Goal: Task Accomplishment & Management: Manage account settings

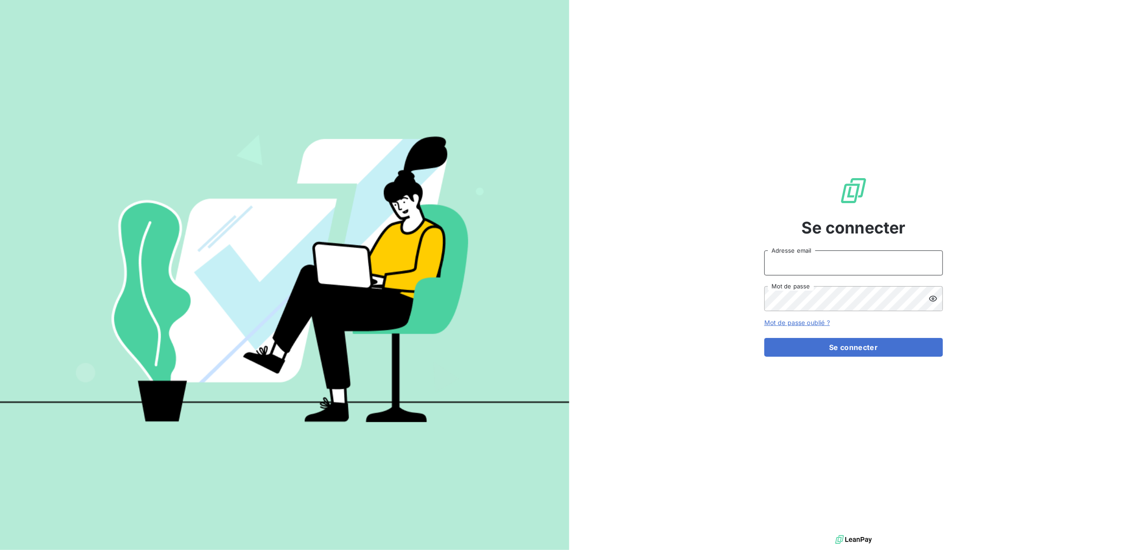
click at [825, 274] on input "Adresse email" at bounding box center [853, 262] width 179 height 25
type input "dlemaitre@groupe-ovalt.com"
click at [764, 338] on button "Se connecter" at bounding box center [853, 347] width 179 height 19
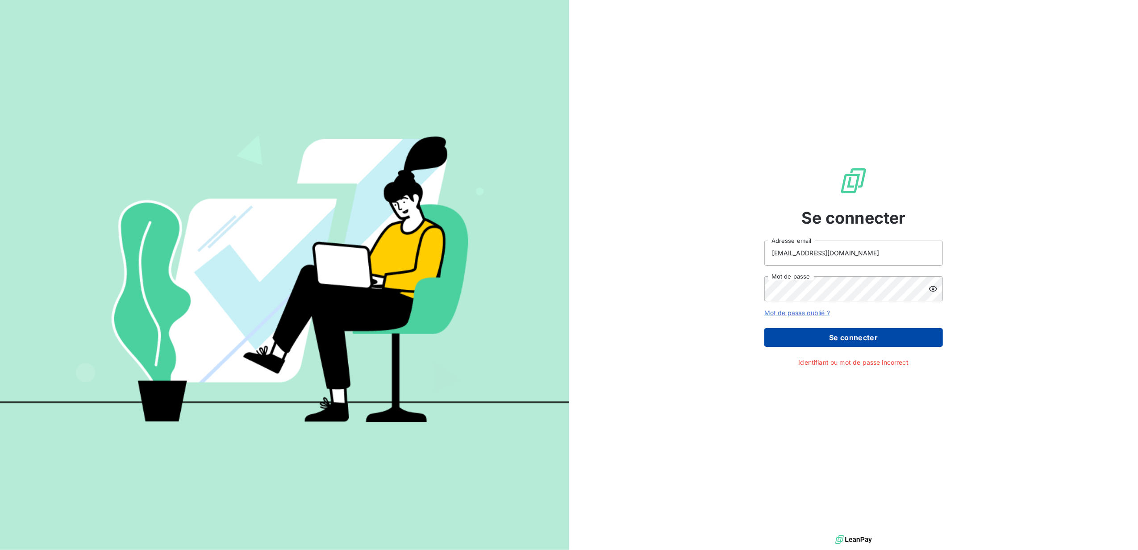
click at [852, 341] on button "Se connecter" at bounding box center [853, 337] width 179 height 19
click at [738, 299] on div "Se connecter dlemaitre@groupe-ovalt.com Adresse email Mot de passe Mot de passe…" at bounding box center [853, 266] width 569 height 533
click at [867, 338] on button "Se connecter" at bounding box center [853, 337] width 179 height 19
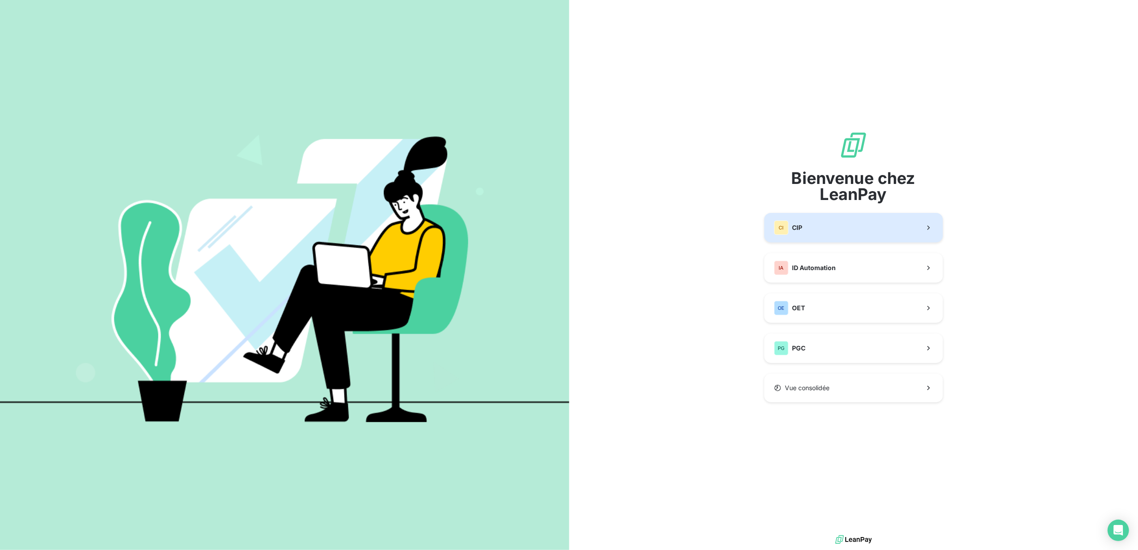
click at [806, 229] on button "CI CIP" at bounding box center [853, 227] width 179 height 29
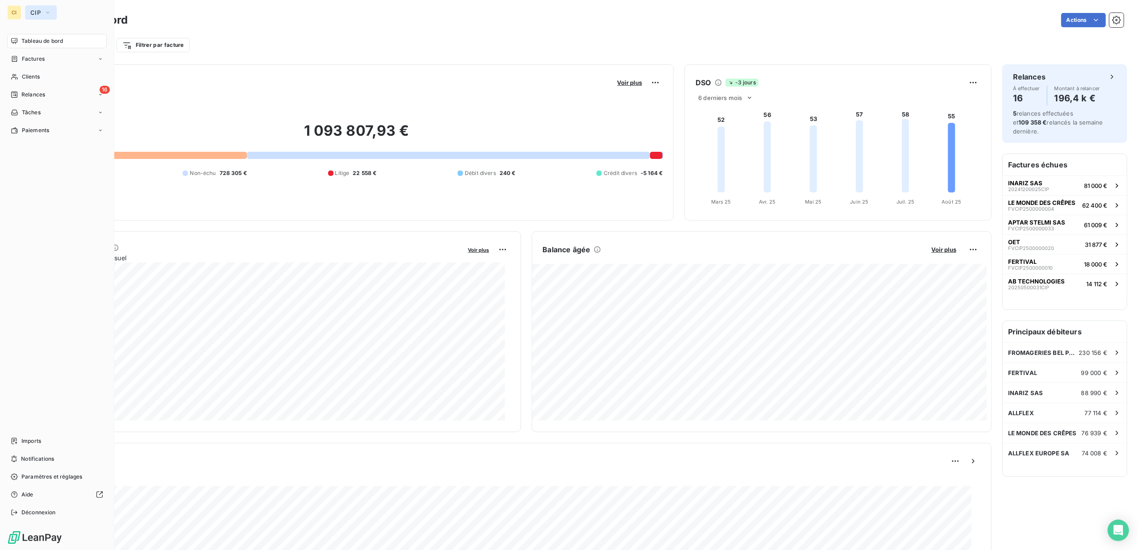
drag, startPoint x: 24, startPoint y: 18, endPoint x: 40, endPoint y: 17, distance: 16.1
click at [40, 17] on button "CIP" at bounding box center [41, 12] width 32 height 14
click at [64, 109] on li "OE OET" at bounding box center [85, 100] width 120 height 21
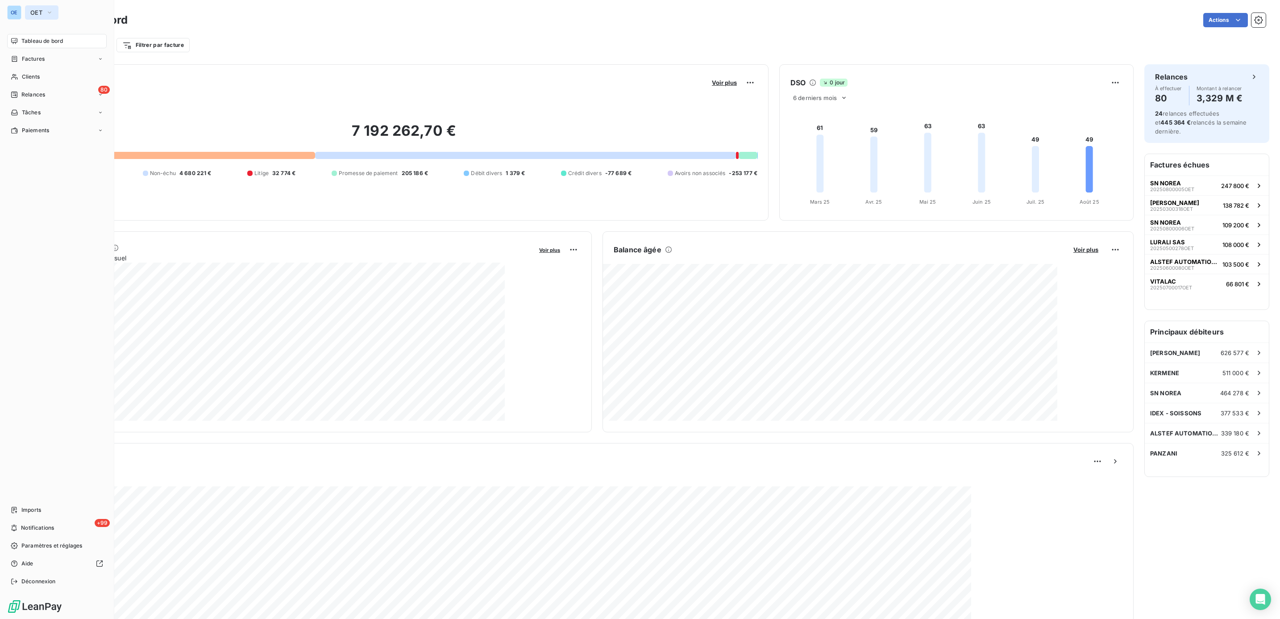
drag, startPoint x: 25, startPoint y: 4, endPoint x: 43, endPoint y: 11, distance: 19.1
click at [43, 11] on button "OET" at bounding box center [41, 12] width 33 height 14
click at [58, 126] on span "PGC" at bounding box center [82, 122] width 79 height 9
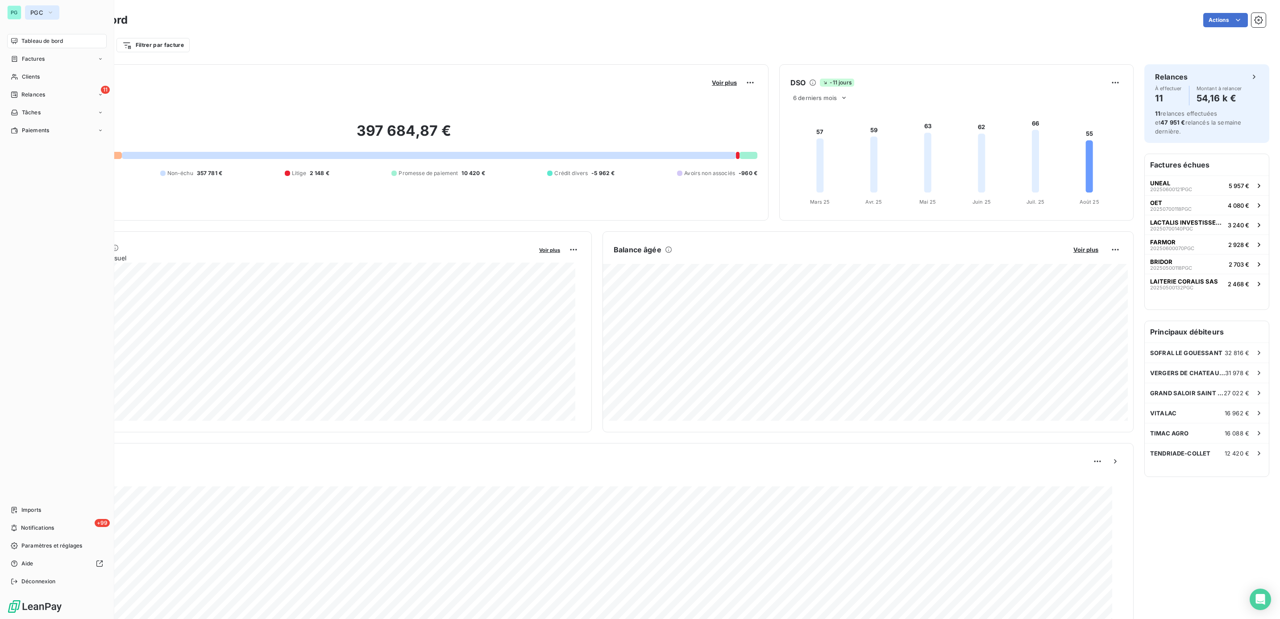
click at [47, 18] on button "PGC" at bounding box center [42, 12] width 34 height 14
click at [60, 55] on span "CIP" at bounding box center [82, 58] width 79 height 9
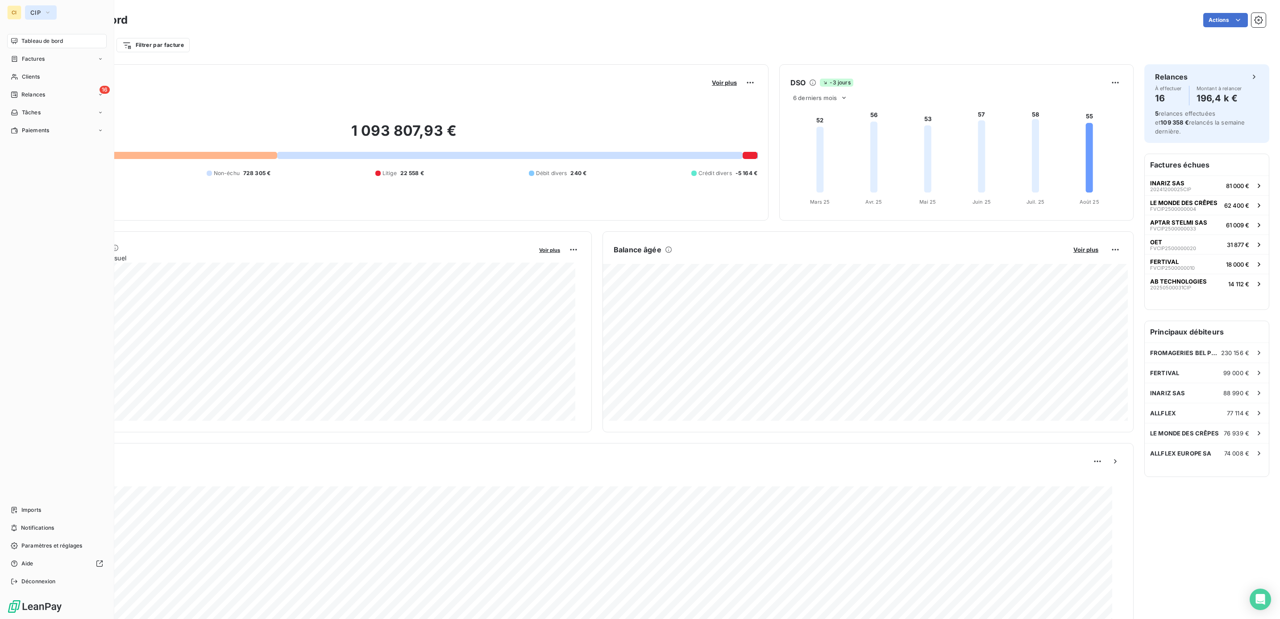
click at [36, 9] on span "CIP" at bounding box center [35, 12] width 10 height 7
click at [54, 83] on span "ID Automation" at bounding box center [82, 79] width 79 height 9
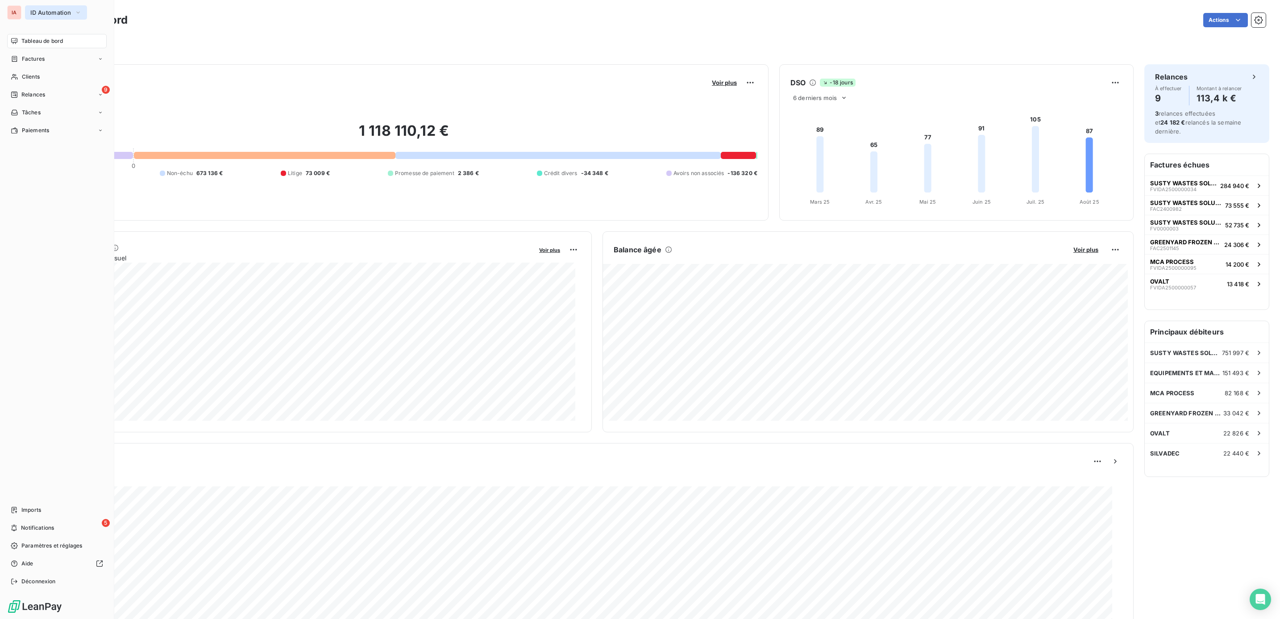
click at [50, 17] on button "ID Automation" at bounding box center [56, 12] width 62 height 14
click at [47, 137] on li "Vue consolidée" at bounding box center [85, 143] width 120 height 20
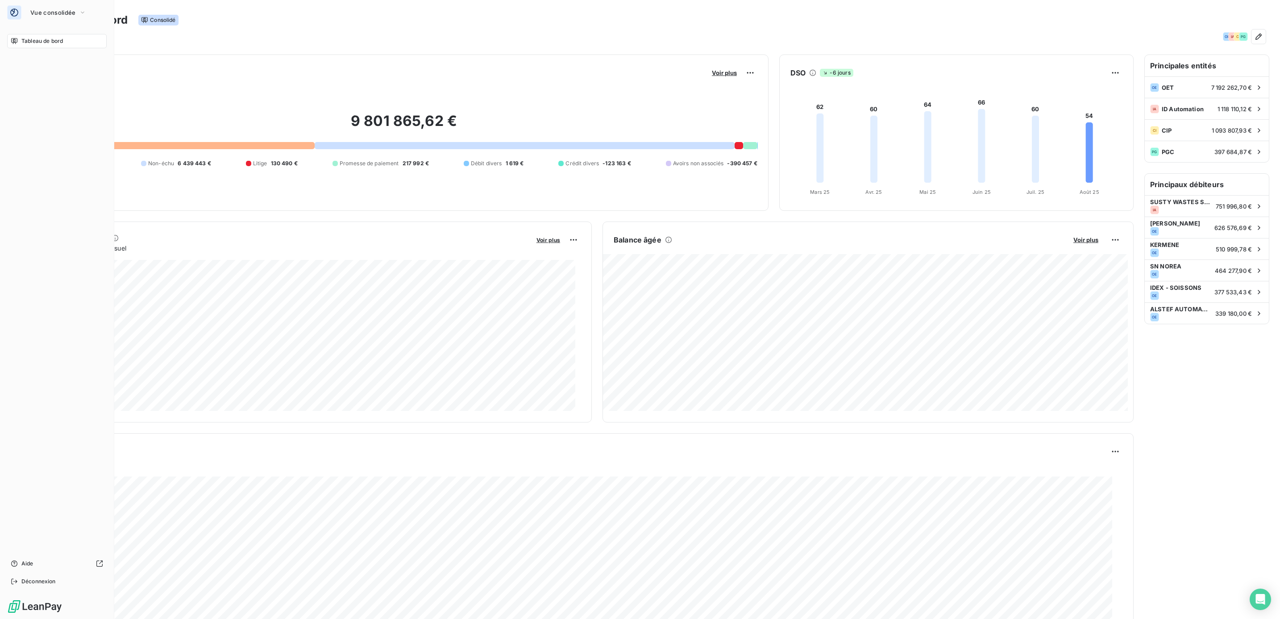
click at [18, 8] on icon at bounding box center [14, 12] width 9 height 9
click at [62, 13] on span "Vue consolidée" at bounding box center [52, 12] width 45 height 7
click at [74, 104] on span "OET" at bounding box center [82, 100] width 79 height 9
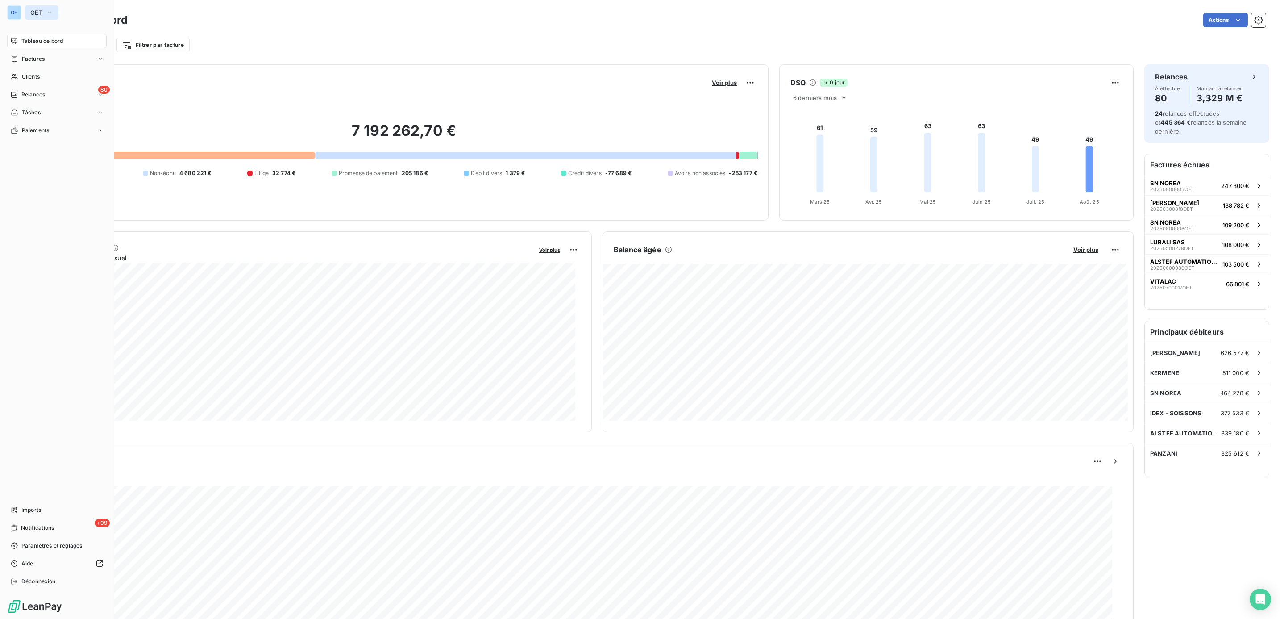
click at [44, 8] on button "OET" at bounding box center [41, 12] width 33 height 14
click at [67, 59] on span "CIP" at bounding box center [82, 58] width 79 height 9
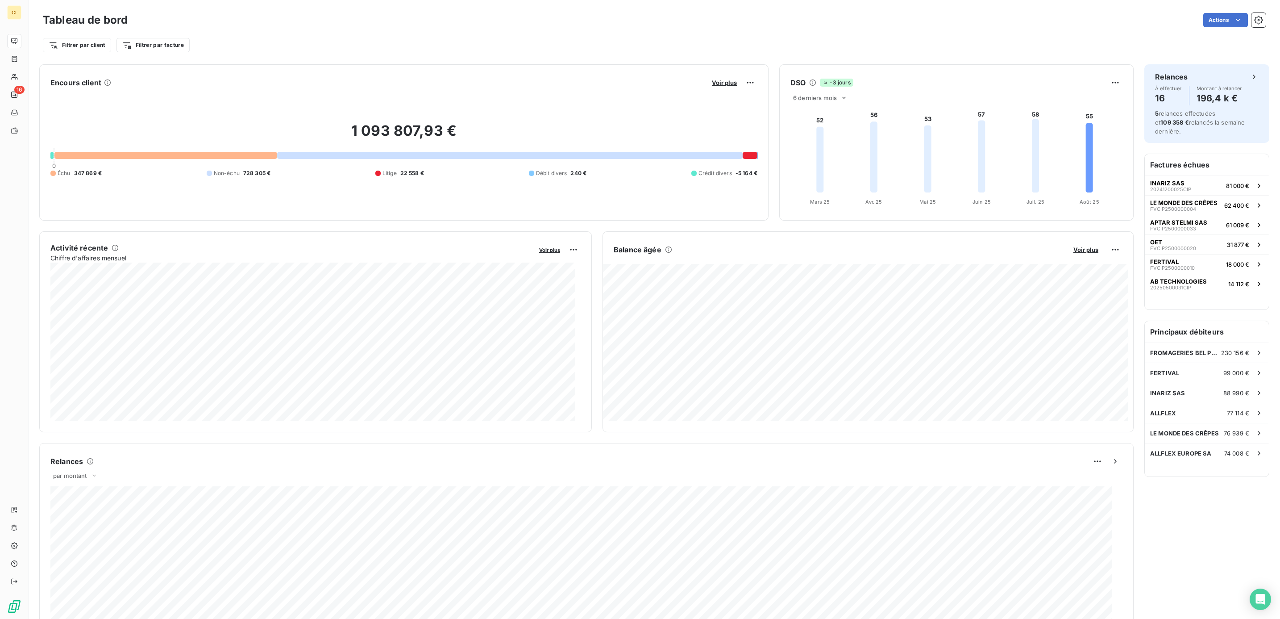
click at [550, 114] on div "1 093 807,93 € 0 Échu 347 869 € Non-échu 728 305 € Litige 22 558 € Débit divers…" at bounding box center [403, 150] width 707 height 120
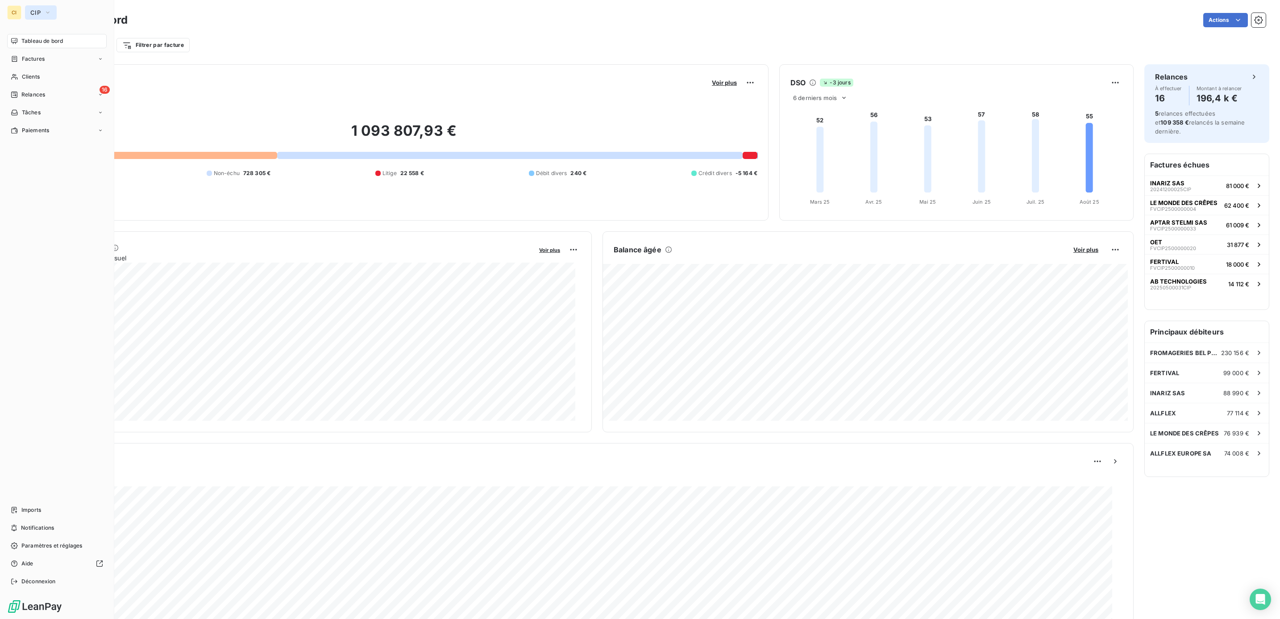
click at [31, 12] on span "CIP" at bounding box center [35, 12] width 10 height 7
click at [53, 115] on li "PG PGC" at bounding box center [85, 122] width 120 height 21
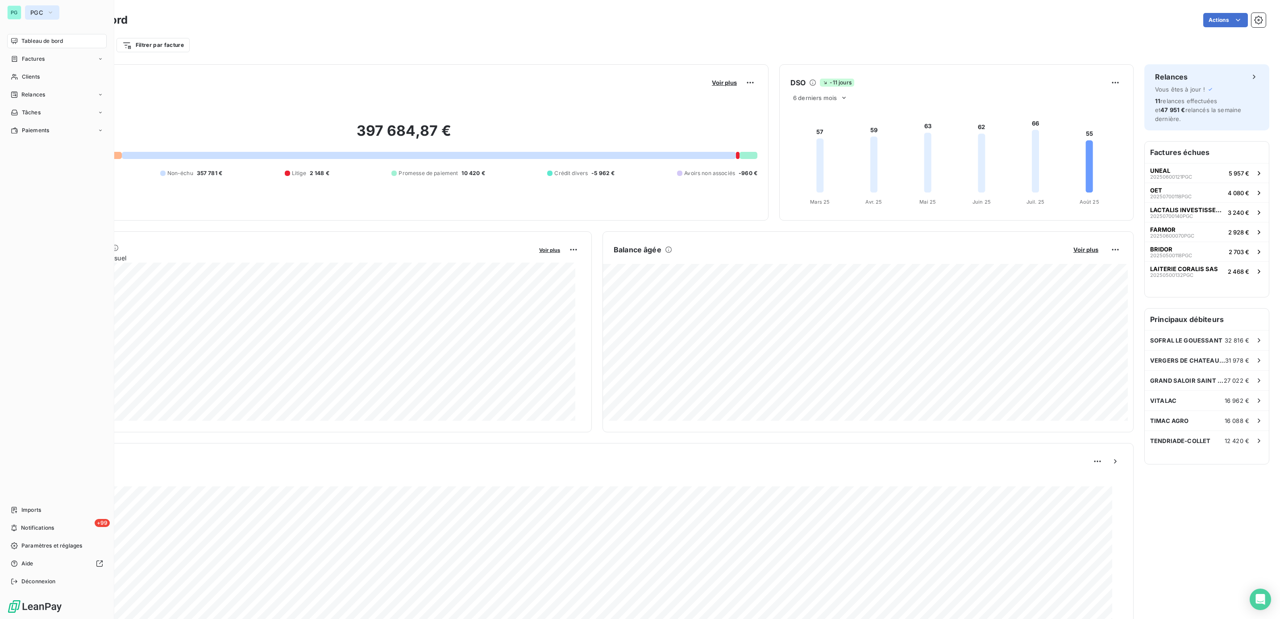
click at [31, 11] on span "PGC" at bounding box center [36, 12] width 13 height 7
click at [65, 82] on span "ID Automation" at bounding box center [82, 79] width 79 height 9
